Goal: Check status

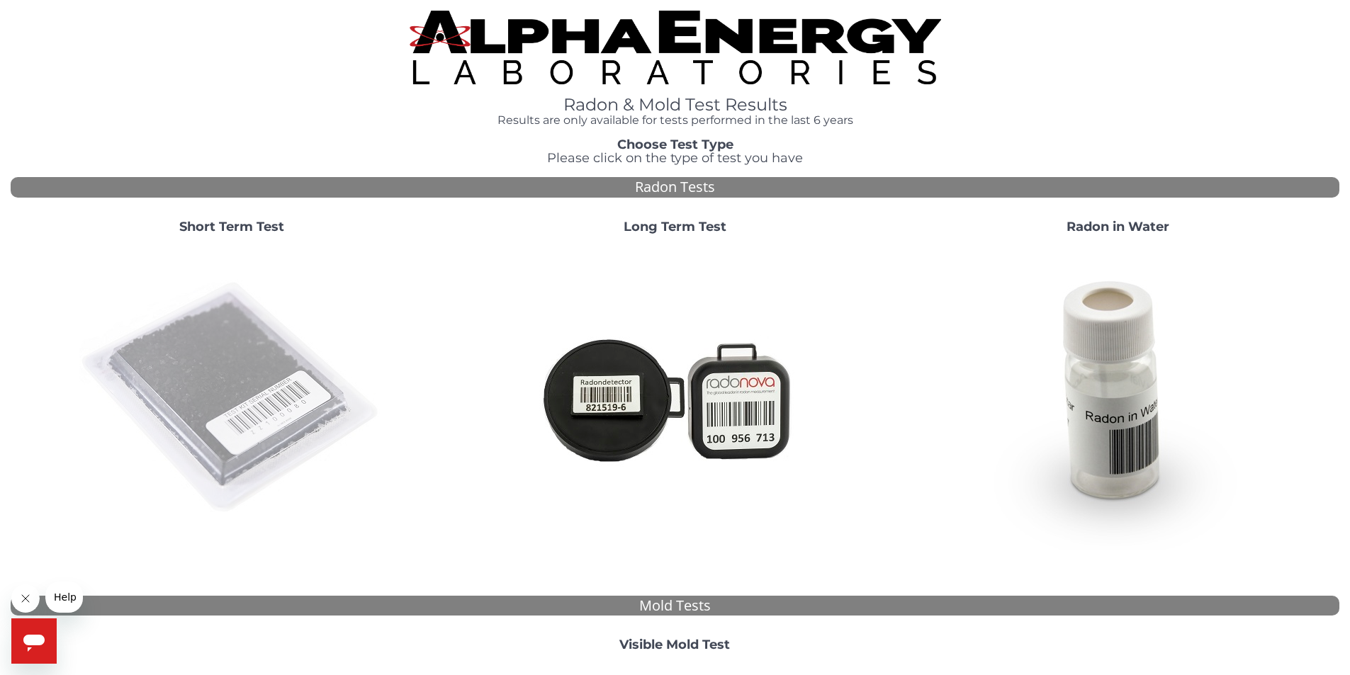
click at [207, 382] on img at bounding box center [231, 398] width 305 height 305
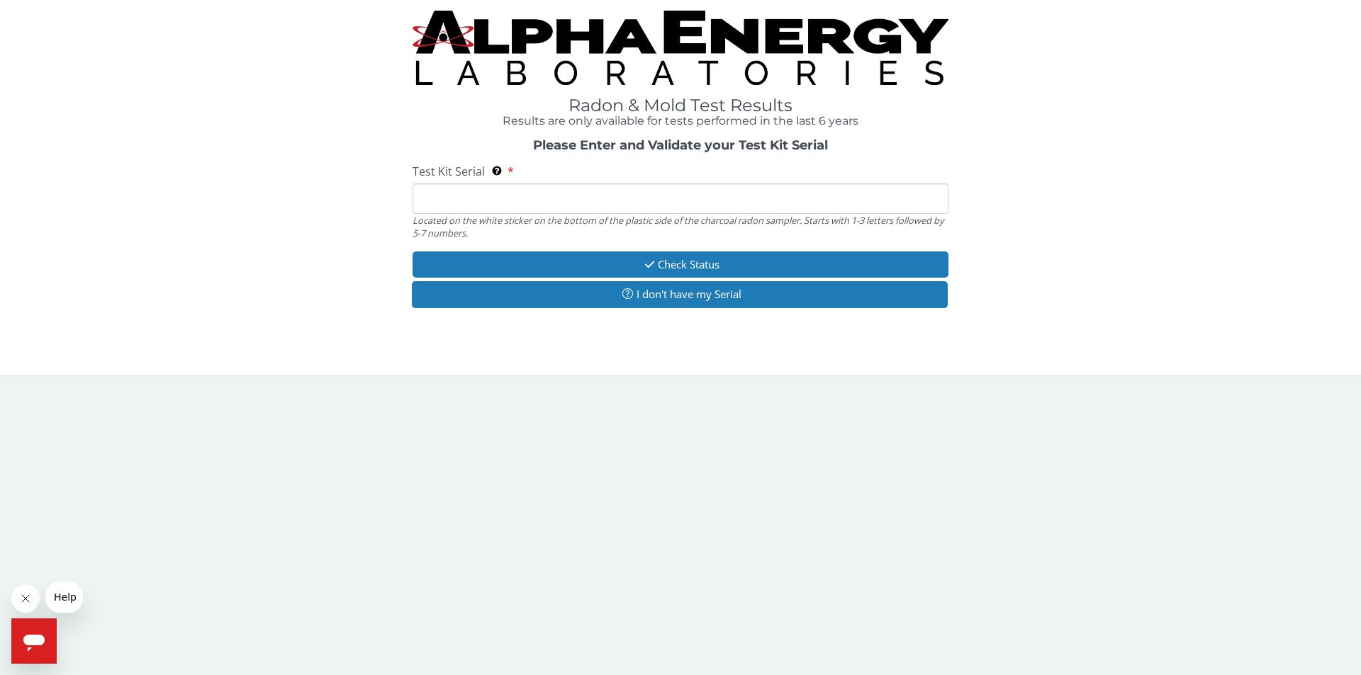
click at [703, 196] on input "Test Kit Serial Located on the white sticker on the bottom of the plastic side …" at bounding box center [680, 199] width 536 height 30
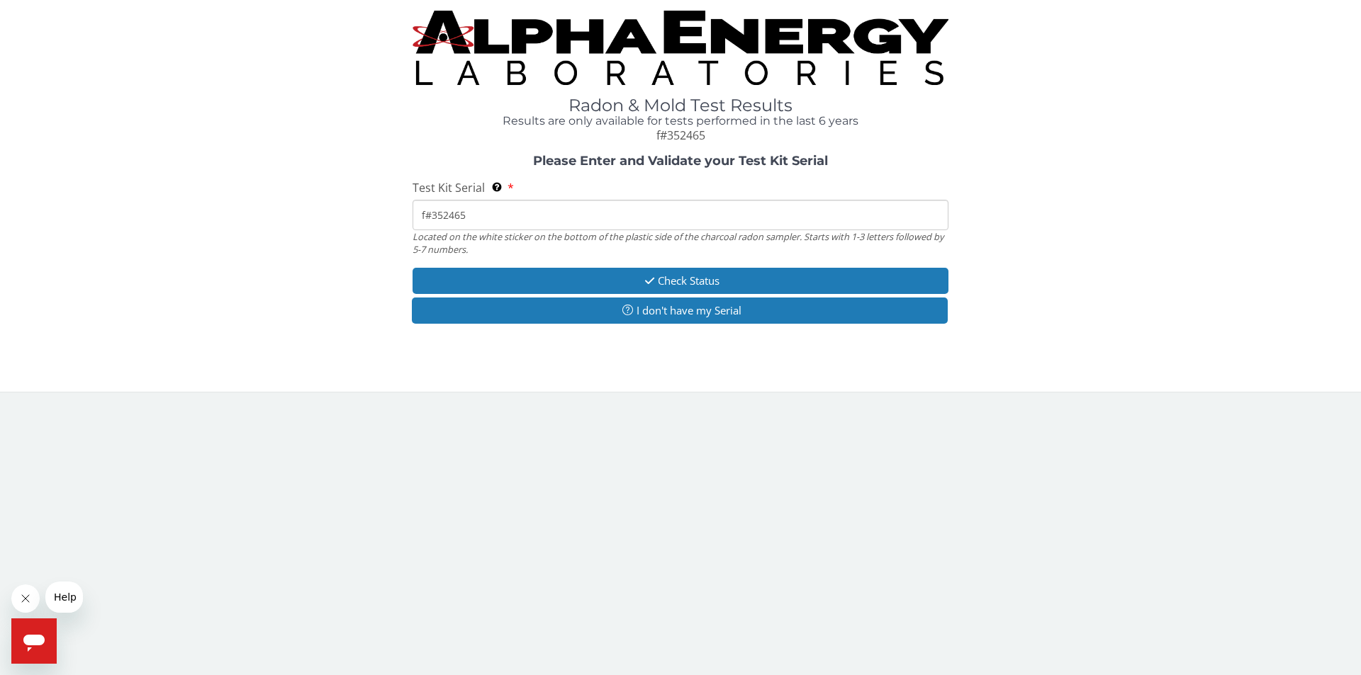
drag, startPoint x: 432, startPoint y: 214, endPoint x: 415, endPoint y: 210, distance: 16.8
click at [415, 210] on input "f#352465" at bounding box center [680, 215] width 536 height 30
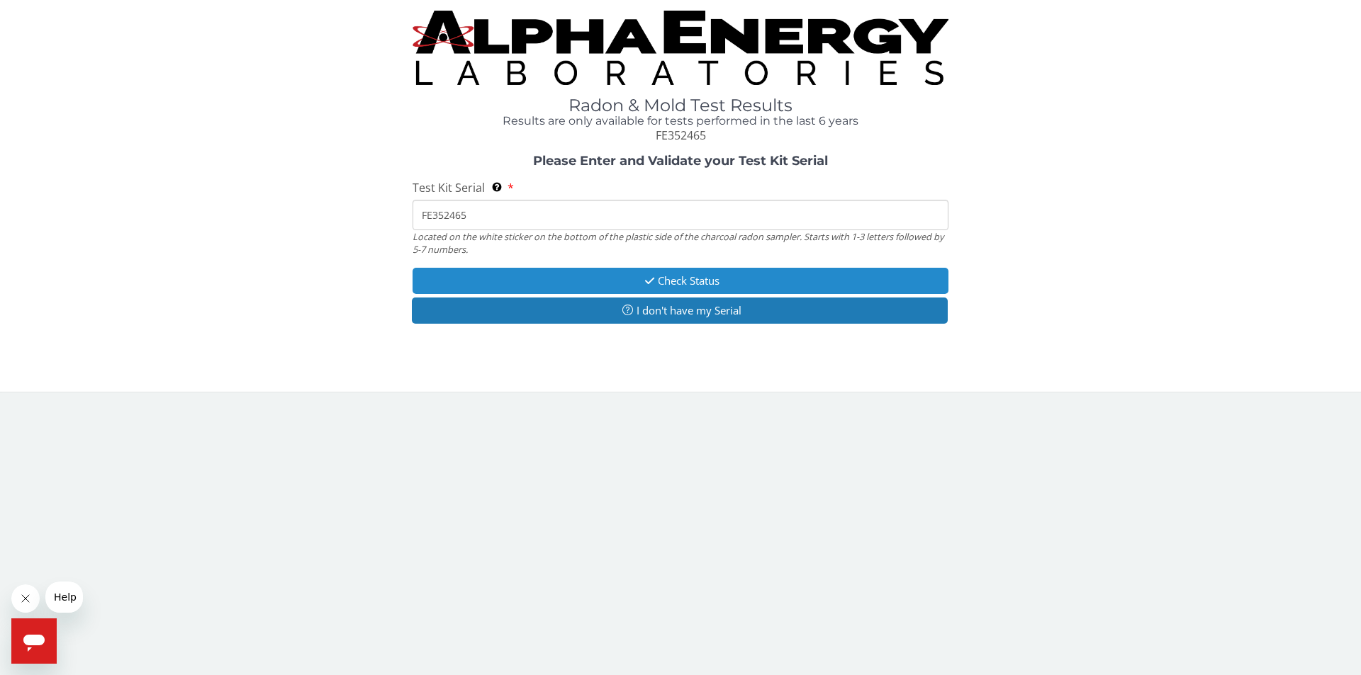
type input "FE352465"
click at [580, 280] on button "Check Status" at bounding box center [680, 281] width 536 height 26
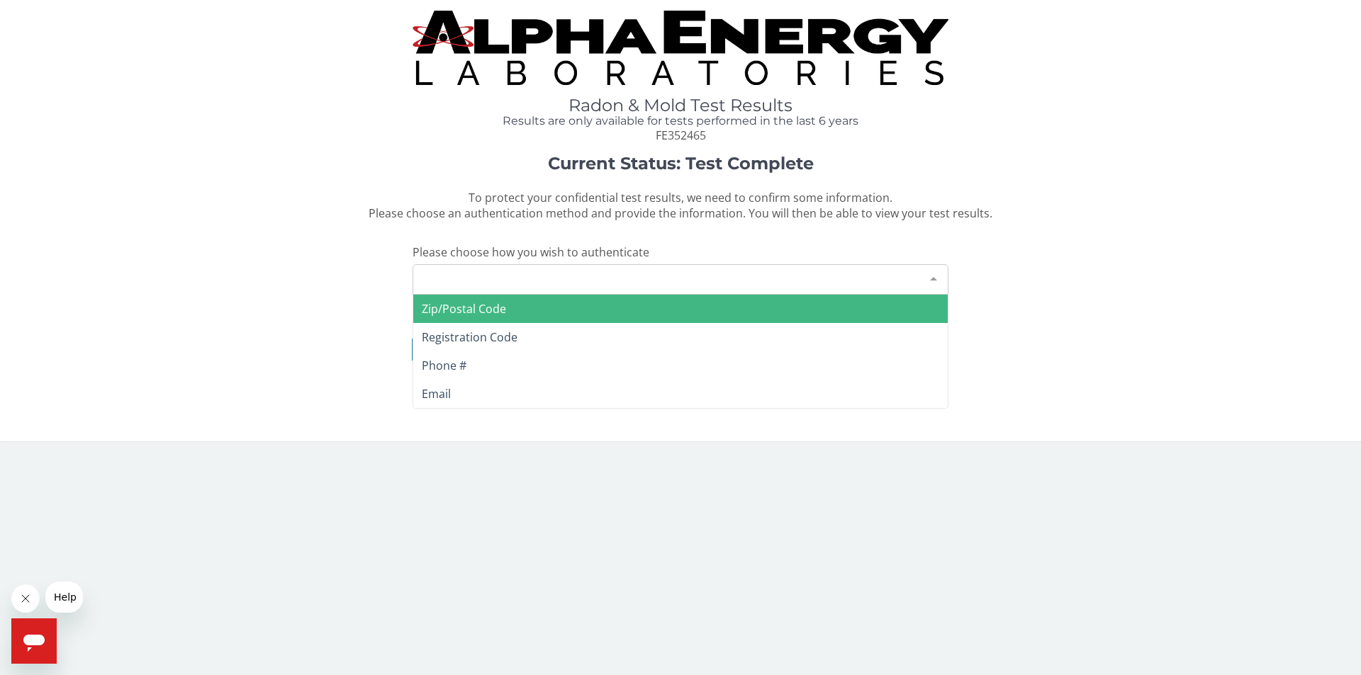
click at [578, 283] on div "Please make a selection" at bounding box center [680, 279] width 536 height 30
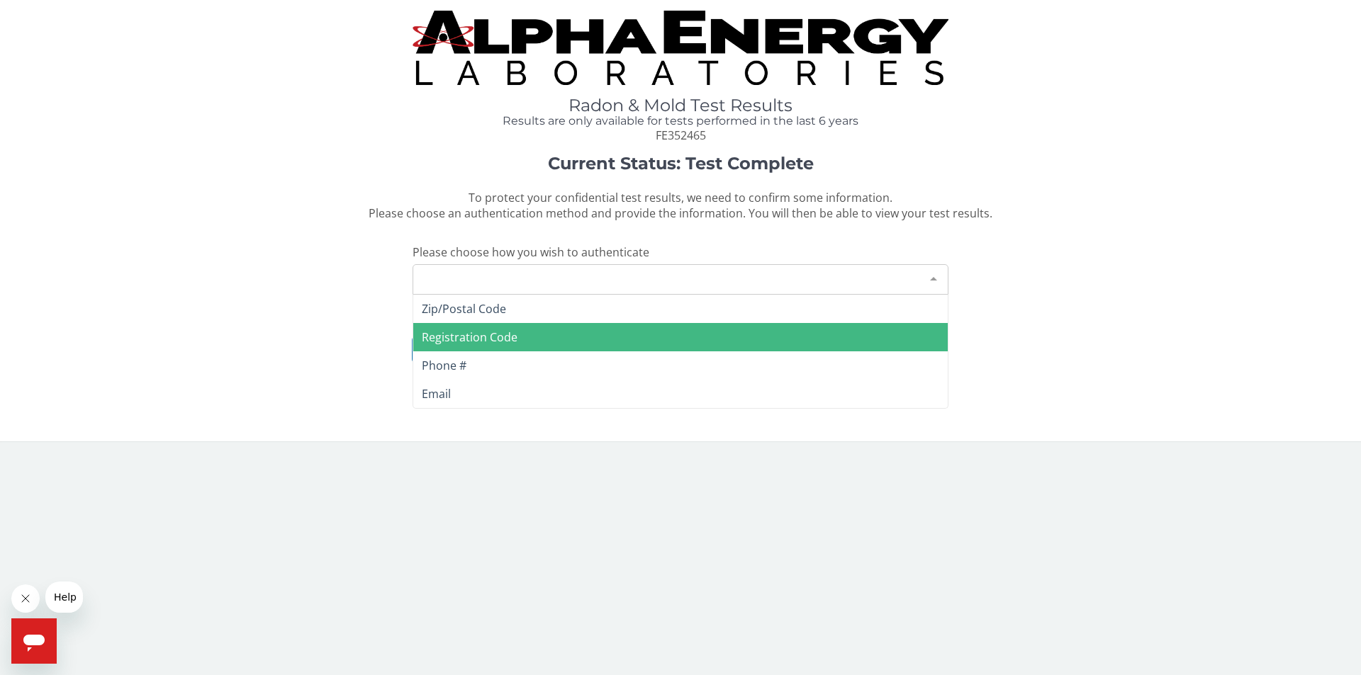
click at [536, 341] on span "Registration Code" at bounding box center [680, 337] width 534 height 28
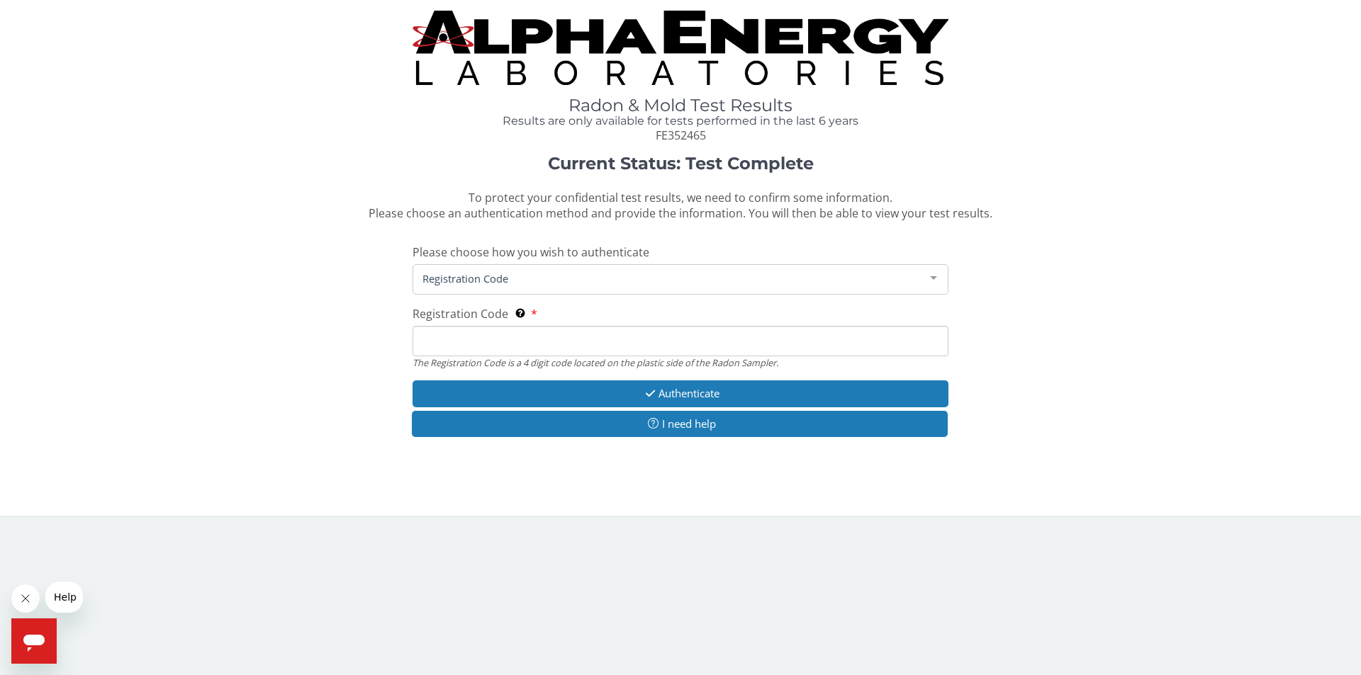
click at [544, 349] on input "Registration Code The Registration Code is a 4 digit code located on the plasti…" at bounding box center [680, 341] width 536 height 30
type input "c"
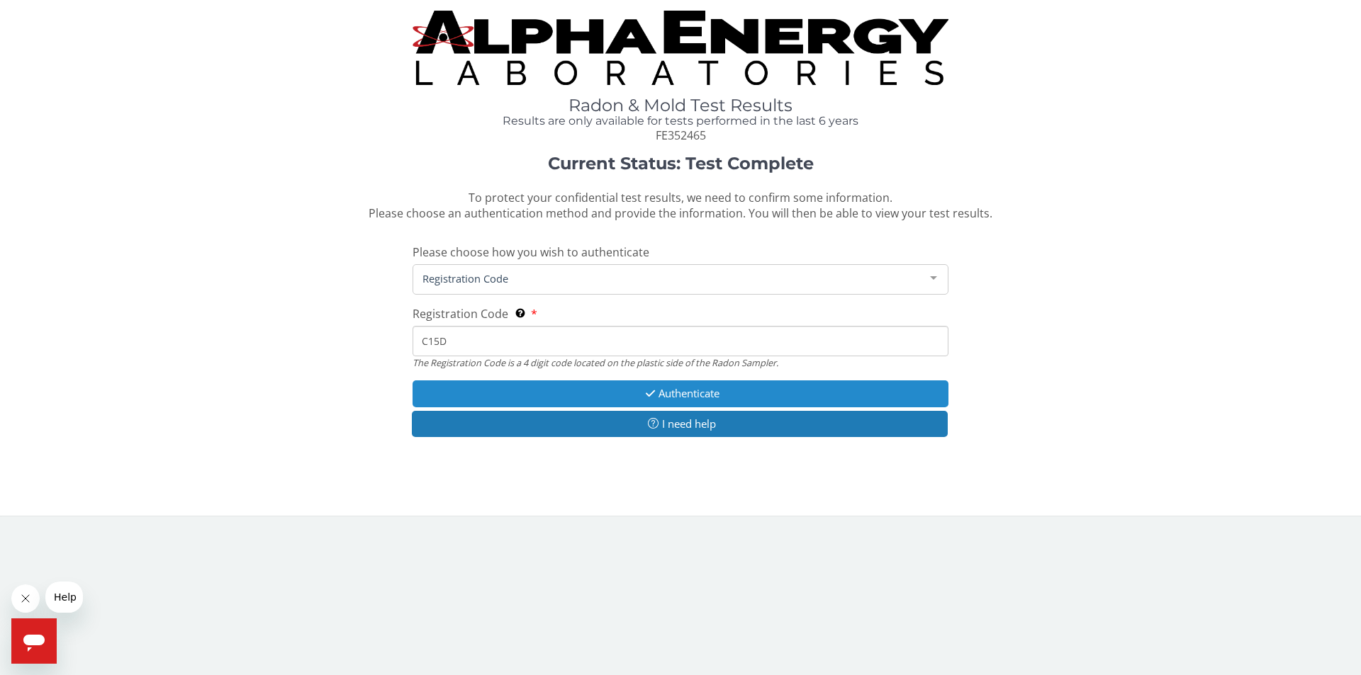
type input "C15D"
click at [604, 389] on button "Authenticate" at bounding box center [680, 394] width 536 height 26
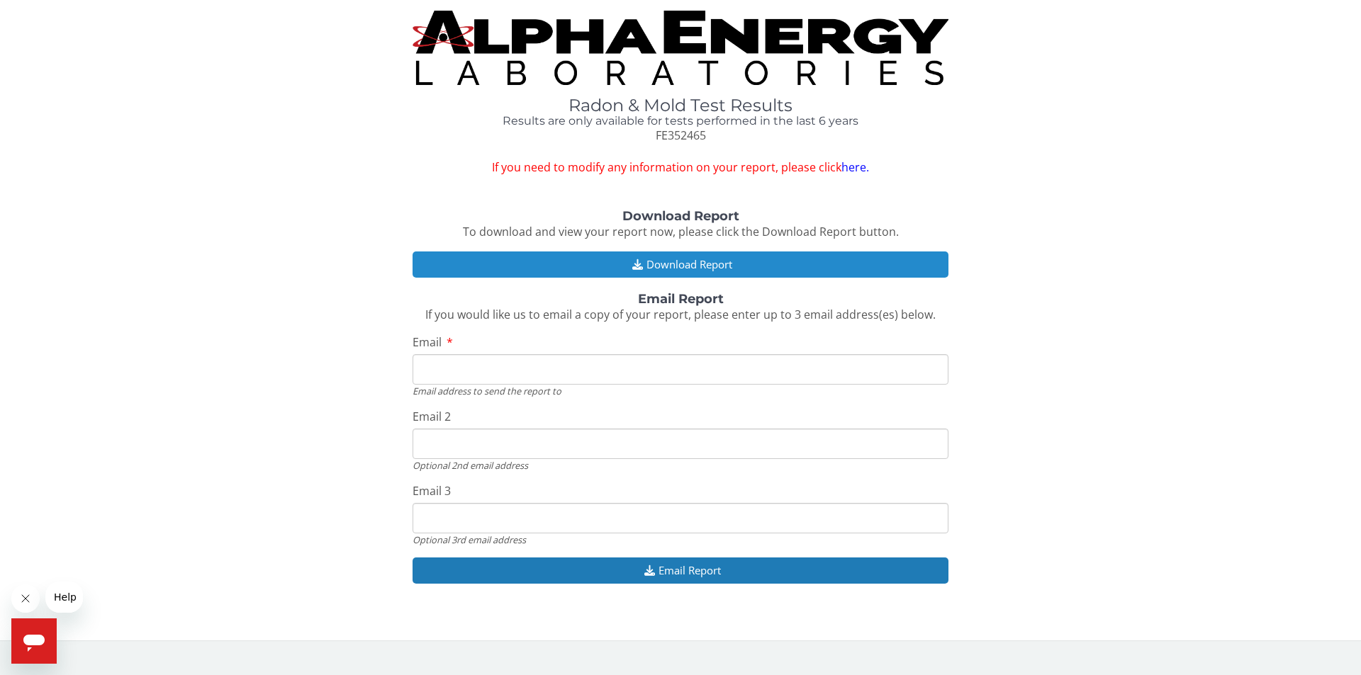
click at [721, 261] on button "Download Report" at bounding box center [680, 265] width 536 height 26
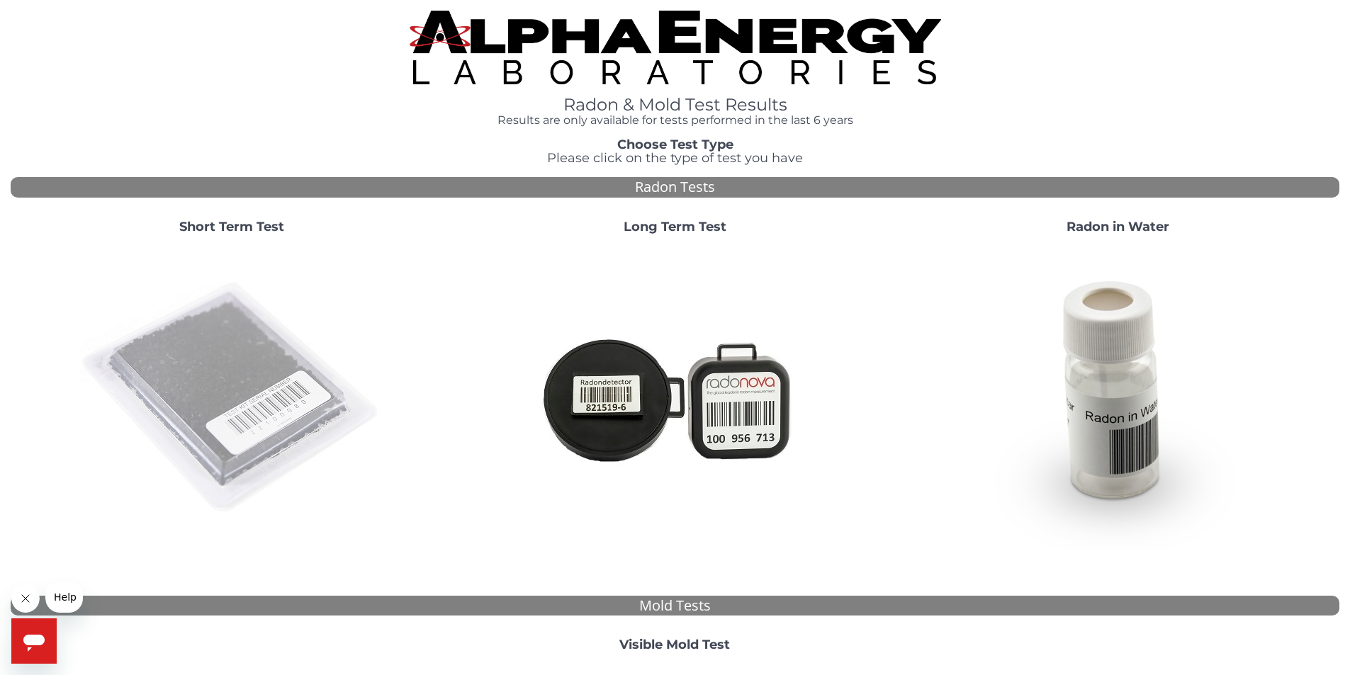
click at [202, 399] on img at bounding box center [231, 398] width 305 height 305
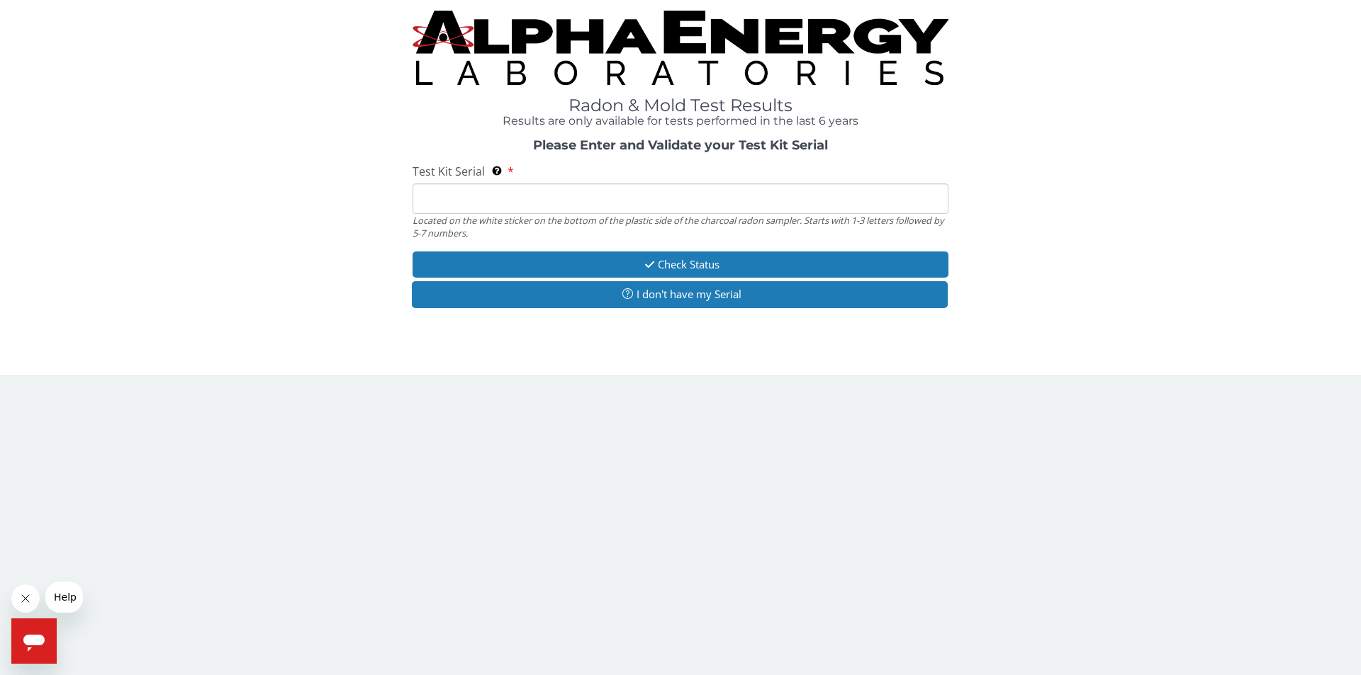
click at [626, 201] on input "Test Kit Serial Located on the white sticker on the bottom of the plastic side …" at bounding box center [680, 199] width 536 height 30
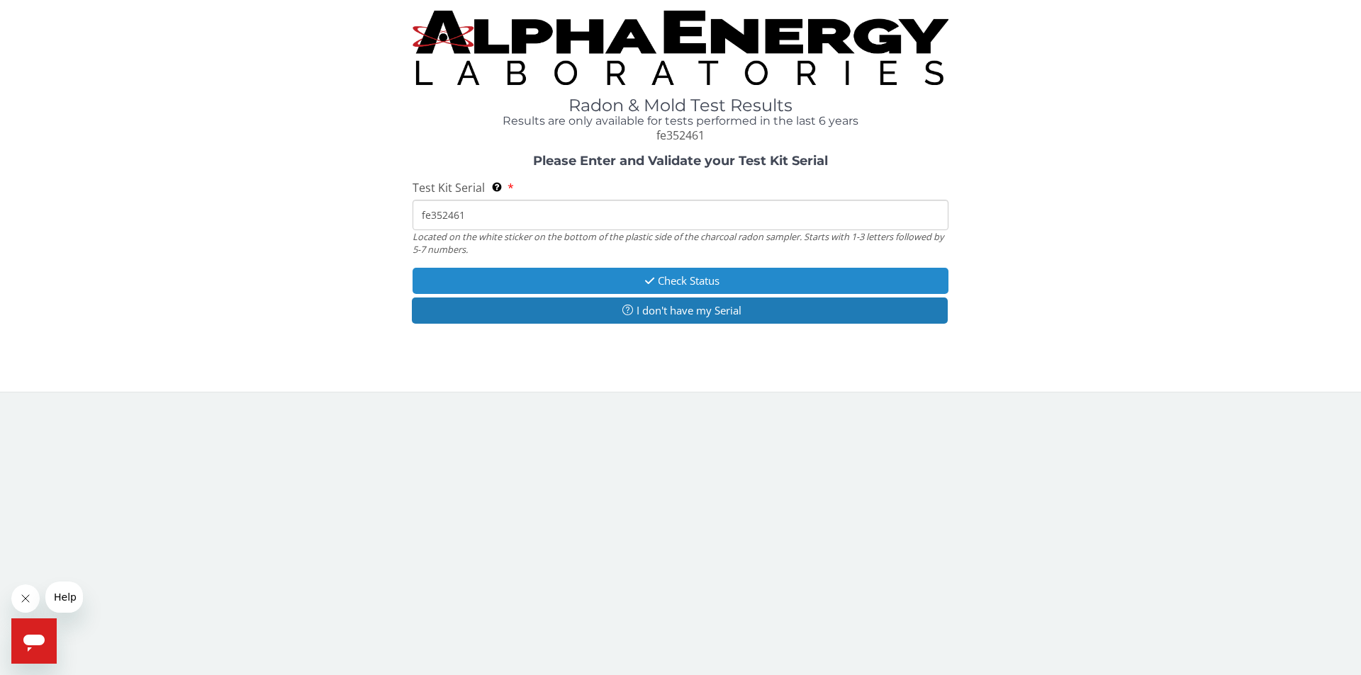
type input "fe352461"
click at [766, 283] on button "Check Status" at bounding box center [680, 281] width 536 height 26
